Goal: Find specific page/section: Find specific page/section

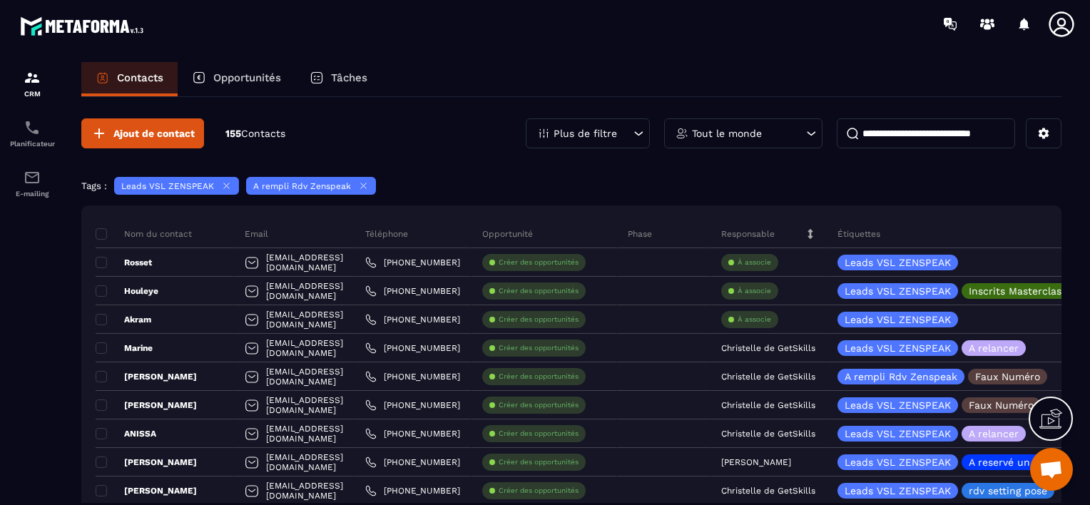
click at [1083, 420] on section "CRM Planificateur E-mailing Contacts Opportunités Tâches Ajout de contact 155 C…" at bounding box center [545, 297] width 1090 height 498
click at [245, 77] on p "Opportunités" at bounding box center [247, 77] width 68 height 13
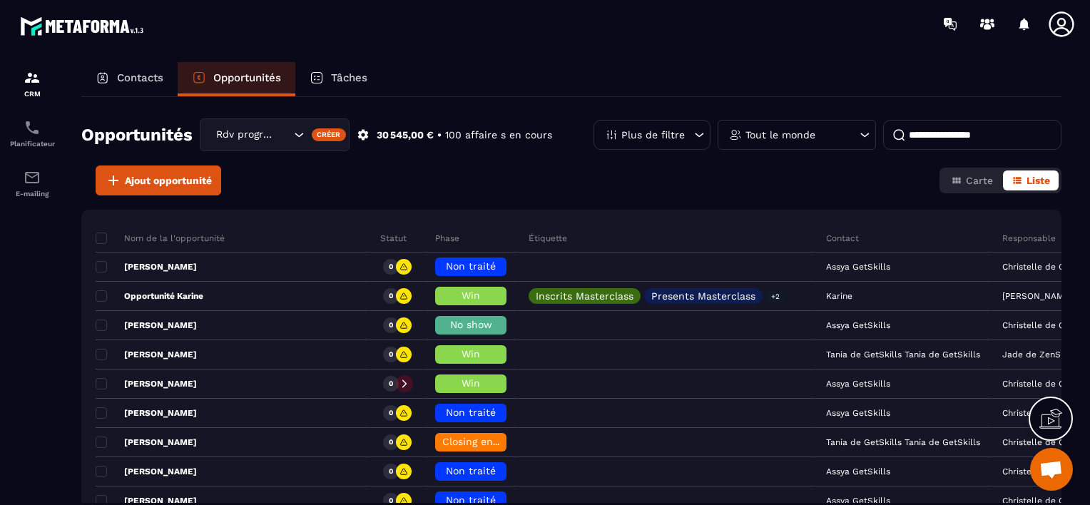
click at [147, 79] on p "Contacts" at bounding box center [140, 77] width 46 height 13
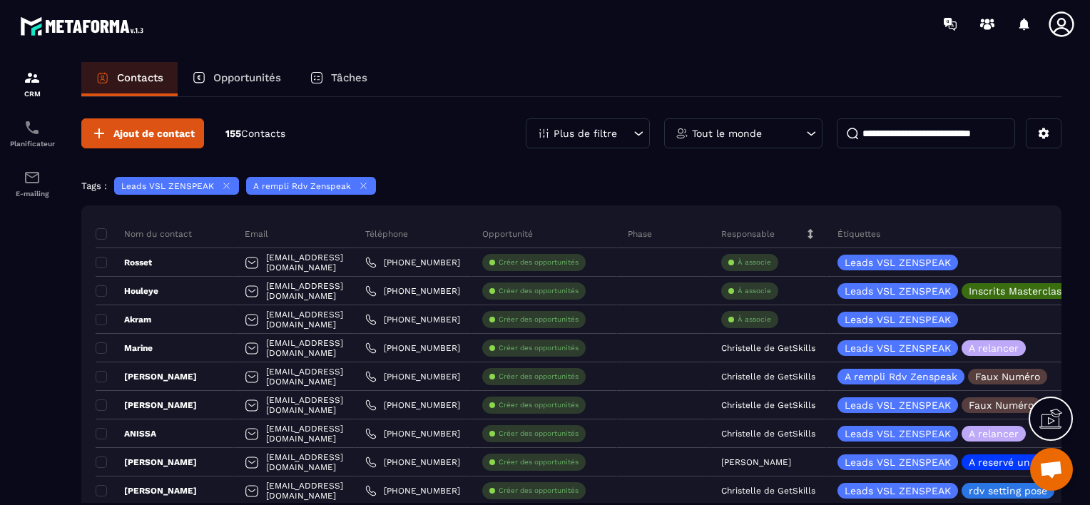
click at [140, 67] on div "Contacts" at bounding box center [129, 79] width 96 height 34
click at [867, 130] on input at bounding box center [925, 133] width 178 height 30
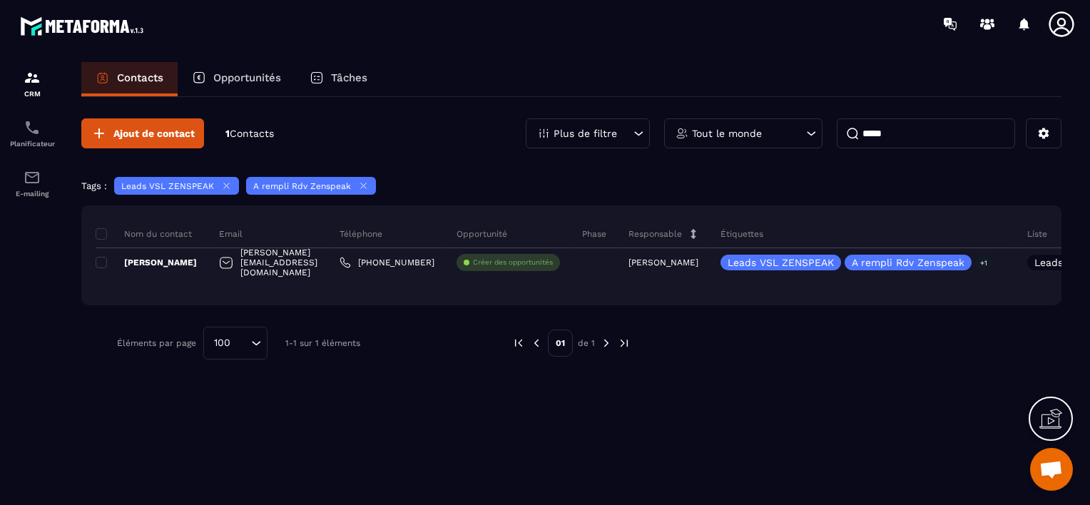
type input "******"
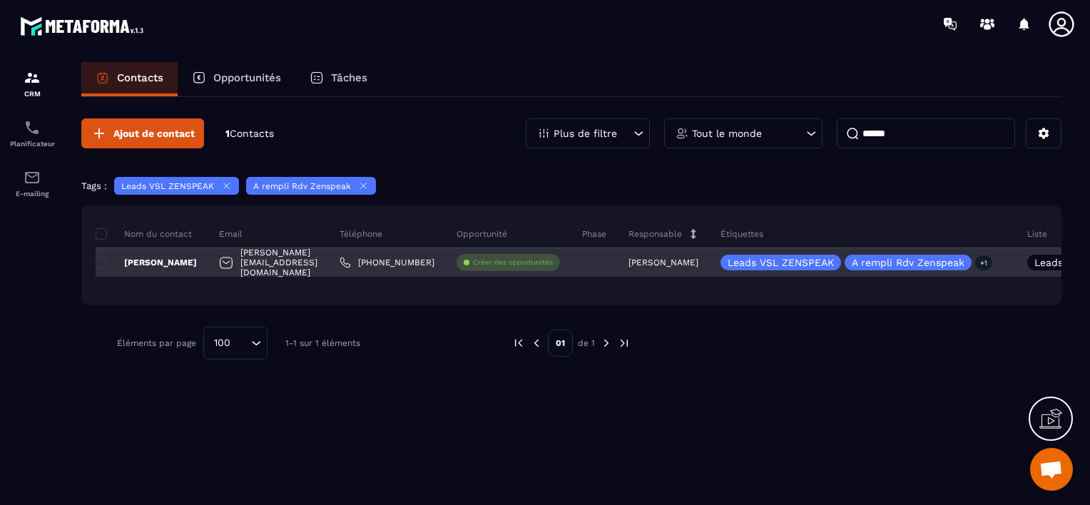
click at [188, 261] on div "[PERSON_NAME]" at bounding box center [152, 262] width 113 height 29
